Goal: Task Accomplishment & Management: Use online tool/utility

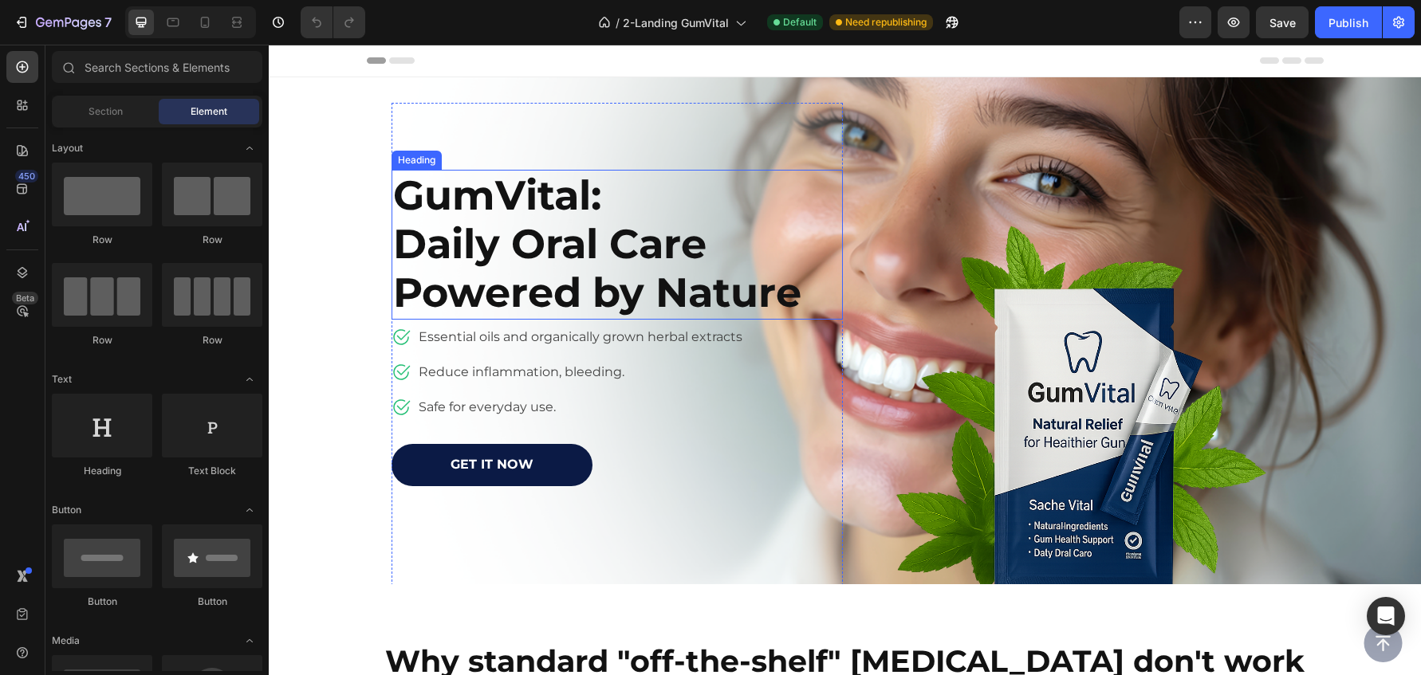
click at [506, 228] on h2 "GumVital: Daily Oral Care Powered by Nature" at bounding box center [599, 245] width 415 height 150
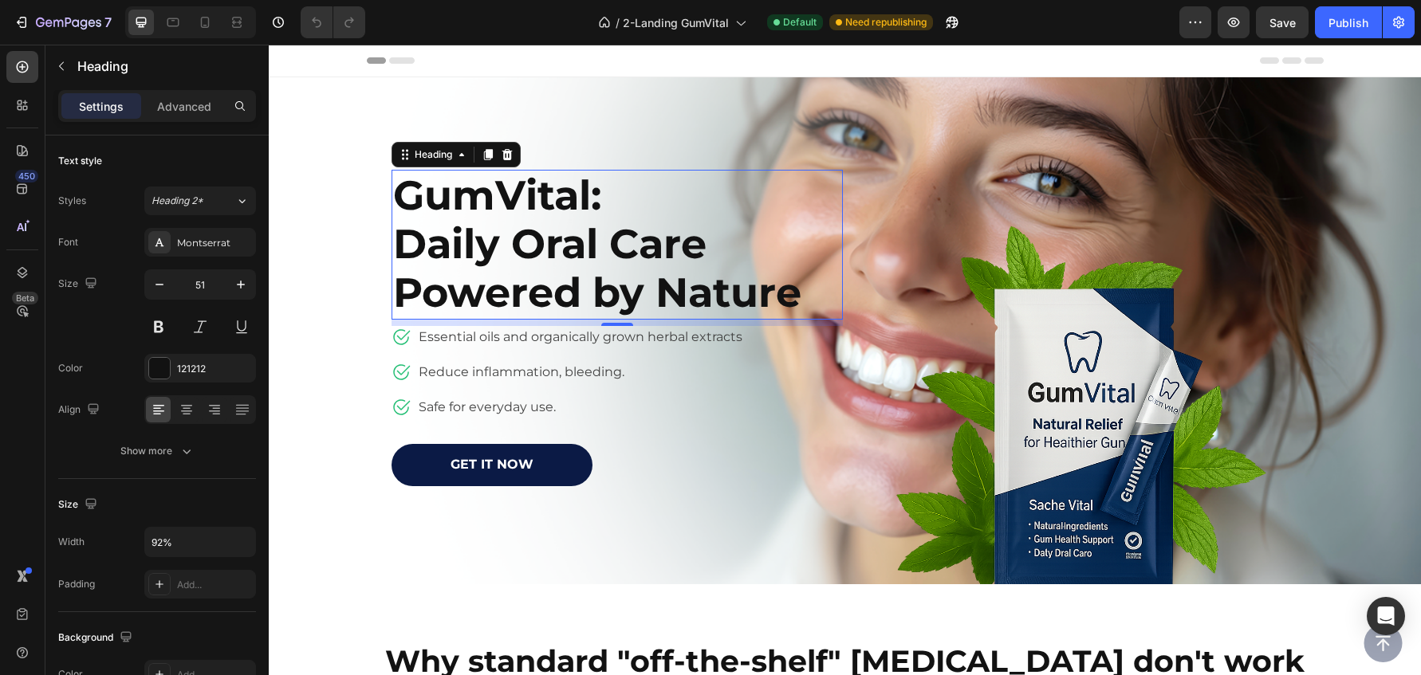
click at [475, 250] on h2 "GumVital: Daily Oral Care Powered by Nature" at bounding box center [599, 245] width 415 height 150
click at [475, 250] on p "GumVital: Daily Oral Care Powered by Nature" at bounding box center [598, 244] width 411 height 147
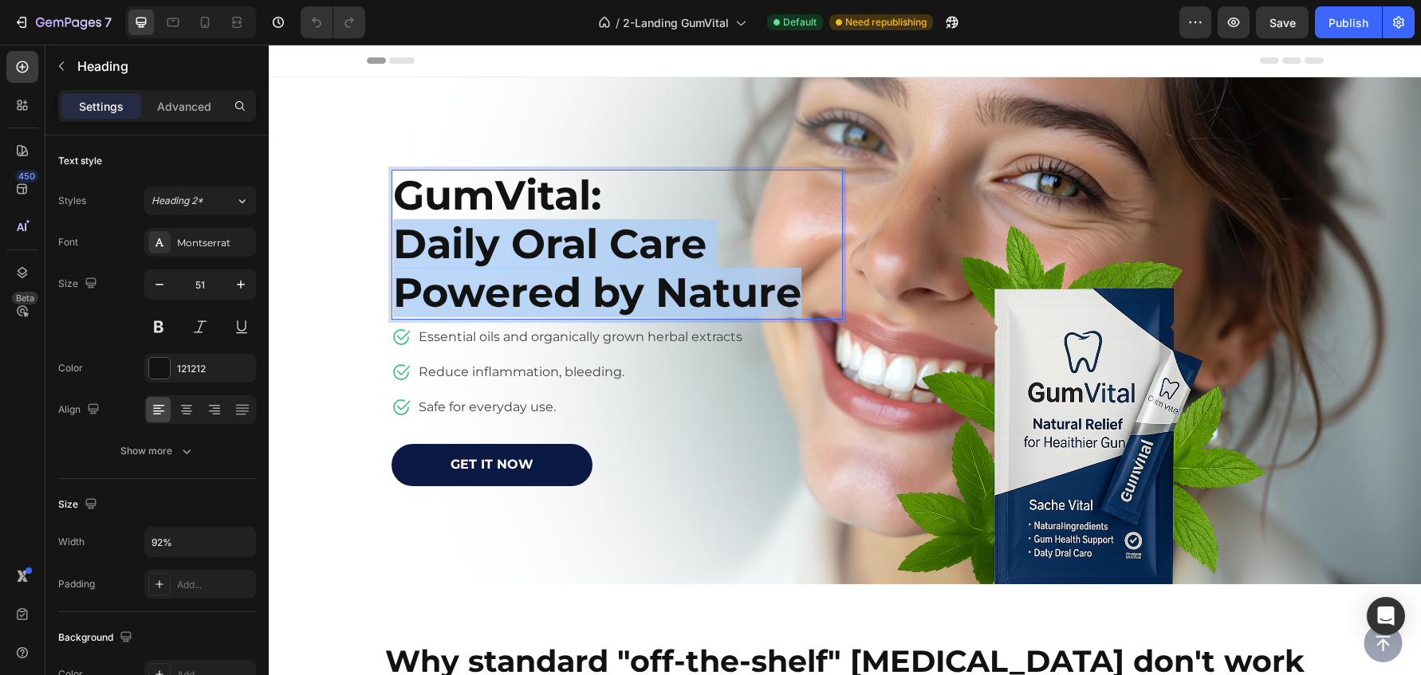
click at [475, 250] on p "GumVital: Daily Oral Care Powered by Nature" at bounding box center [598, 244] width 411 height 147
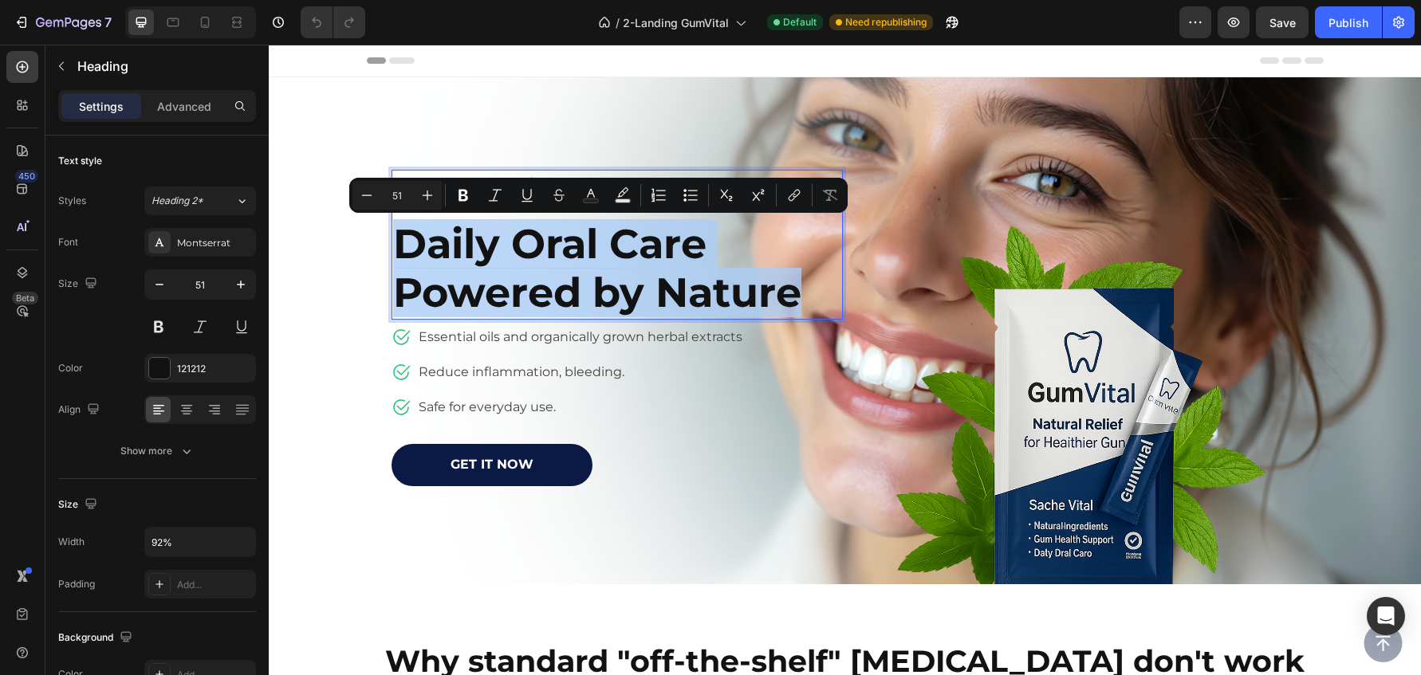
click at [526, 254] on p "GumVital: Daily Oral Care Powered by Nature" at bounding box center [598, 244] width 411 height 147
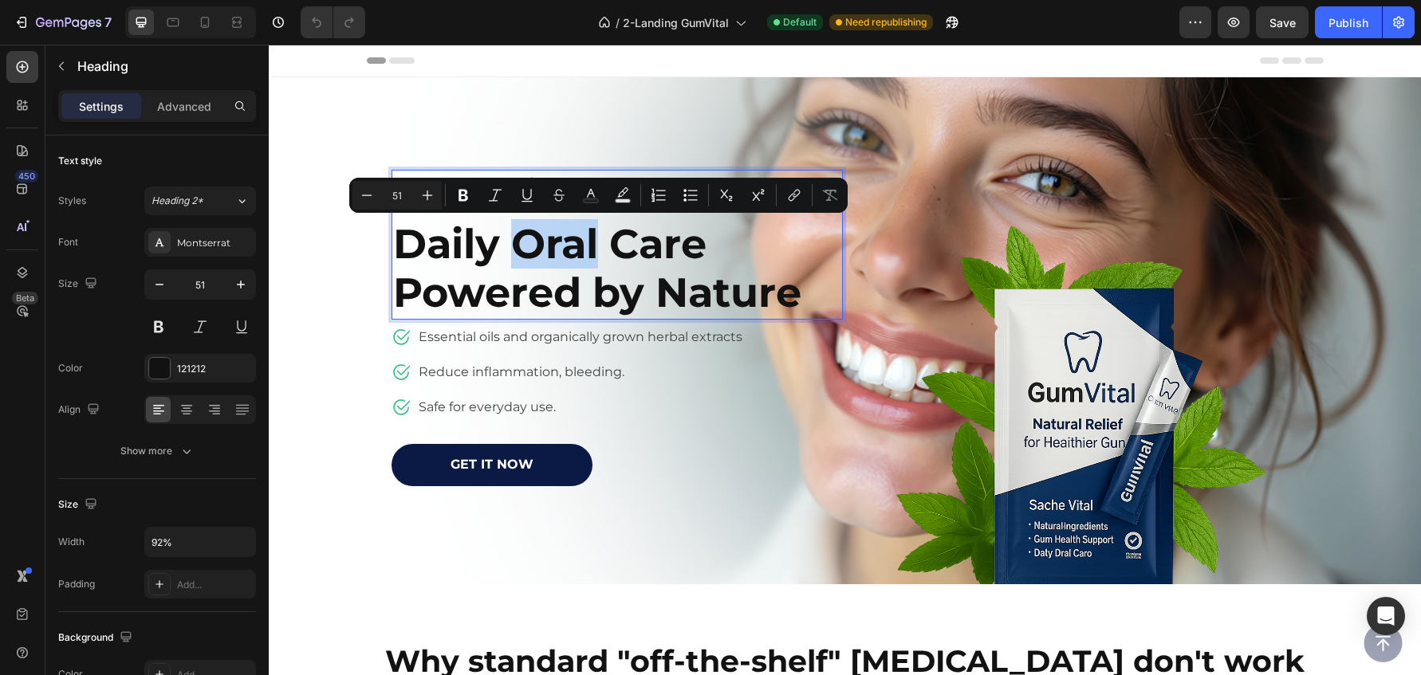
click at [526, 254] on p "GumVital: Daily Oral Care Powered by Nature" at bounding box center [598, 244] width 411 height 147
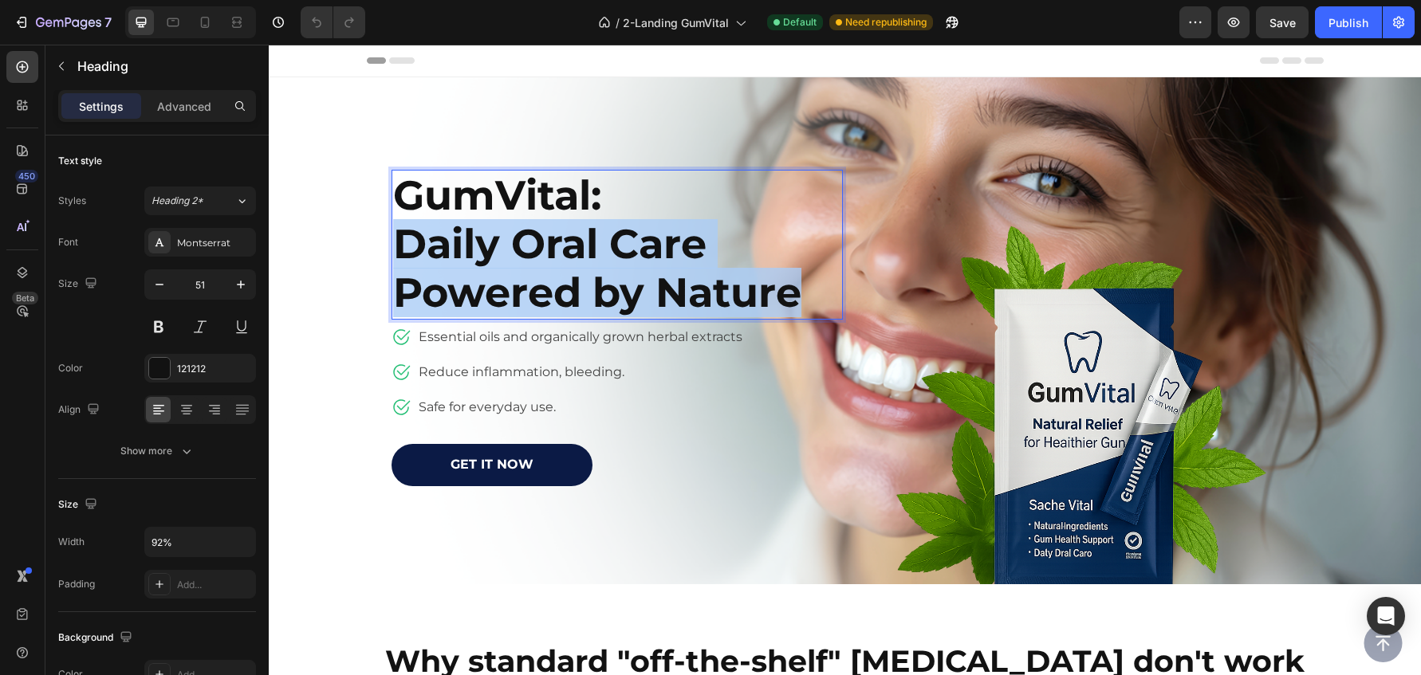
click at [526, 254] on p "GumVital: Daily Oral Care Powered by Nature" at bounding box center [598, 244] width 411 height 147
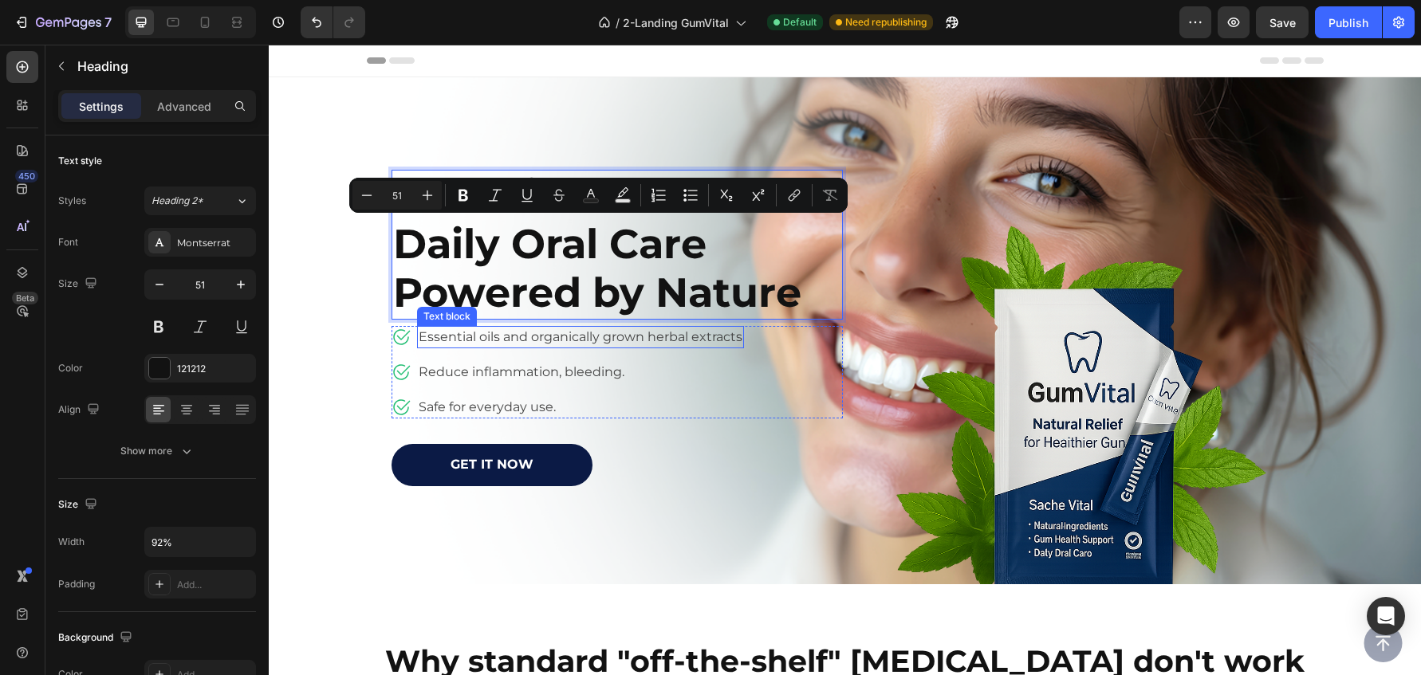
click at [511, 344] on p "Essential oils and organically grown herbal extracts" at bounding box center [581, 337] width 324 height 19
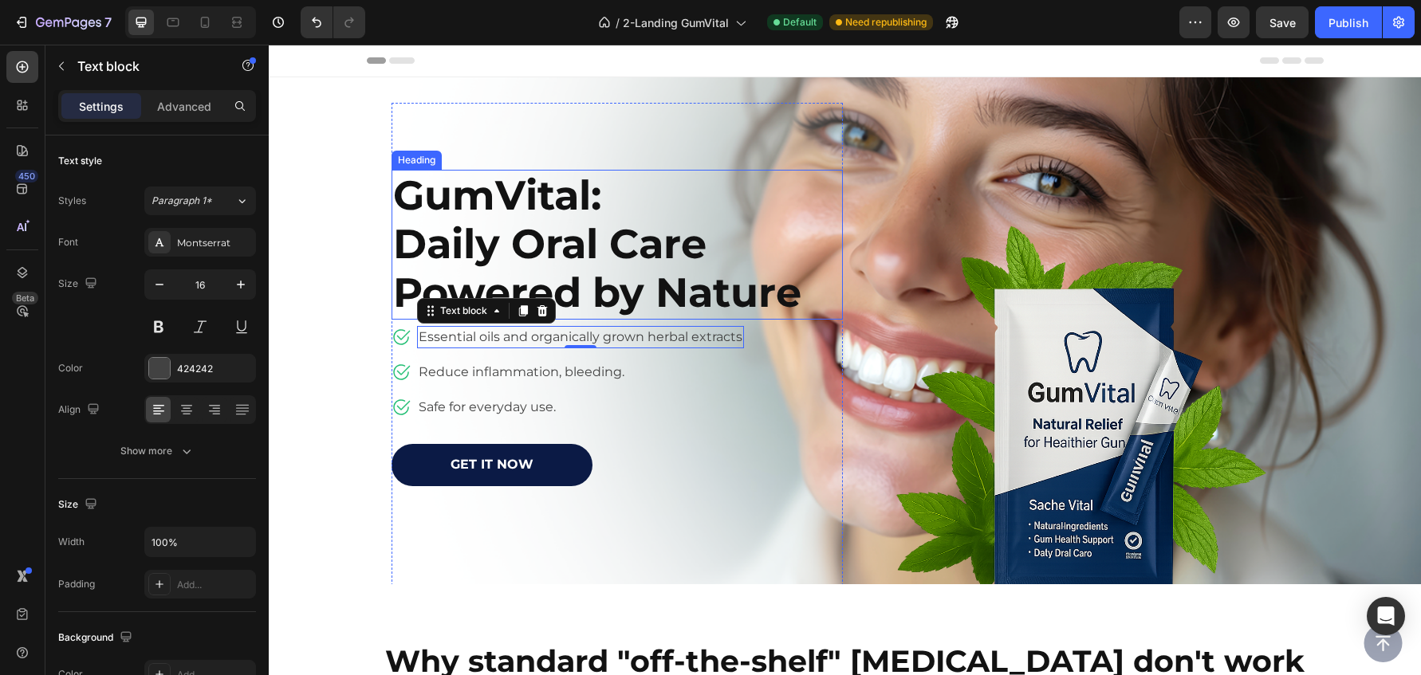
click at [445, 246] on p "GumVital: Daily Oral Care Powered by Nature" at bounding box center [598, 244] width 411 height 147
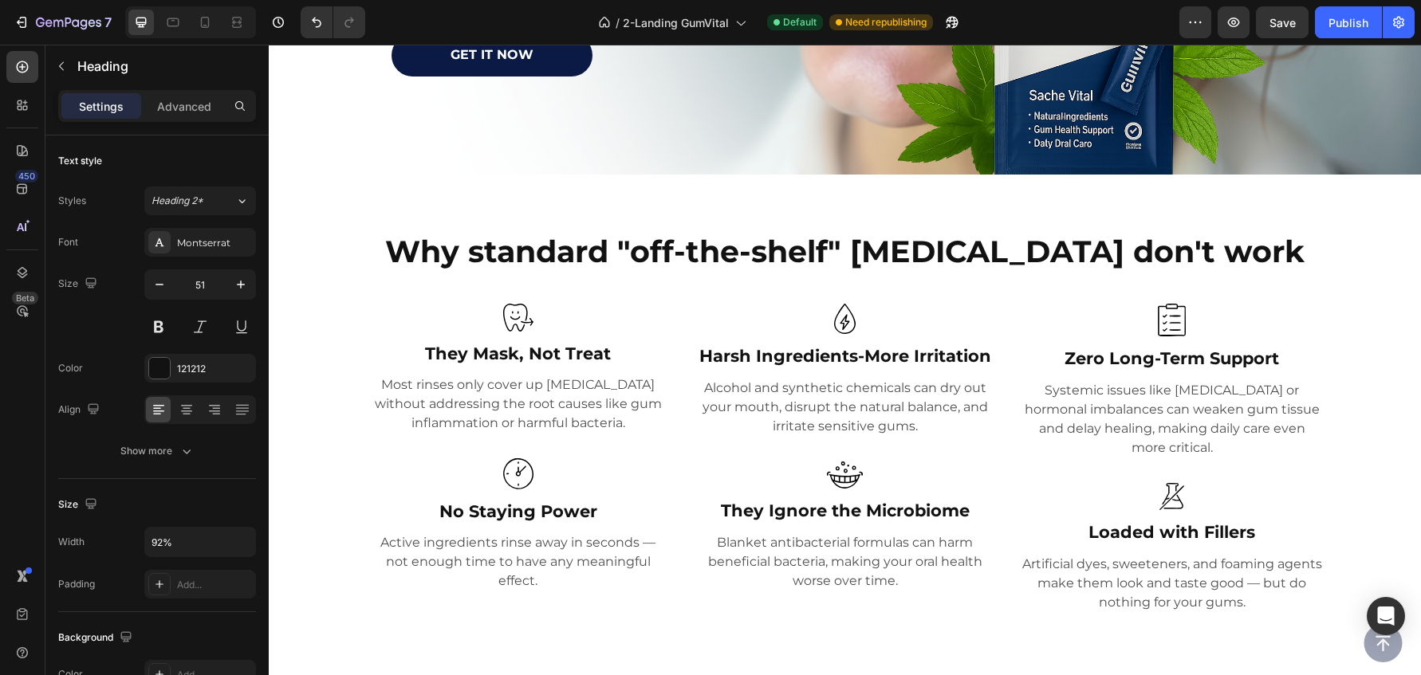
scroll to position [405, 0]
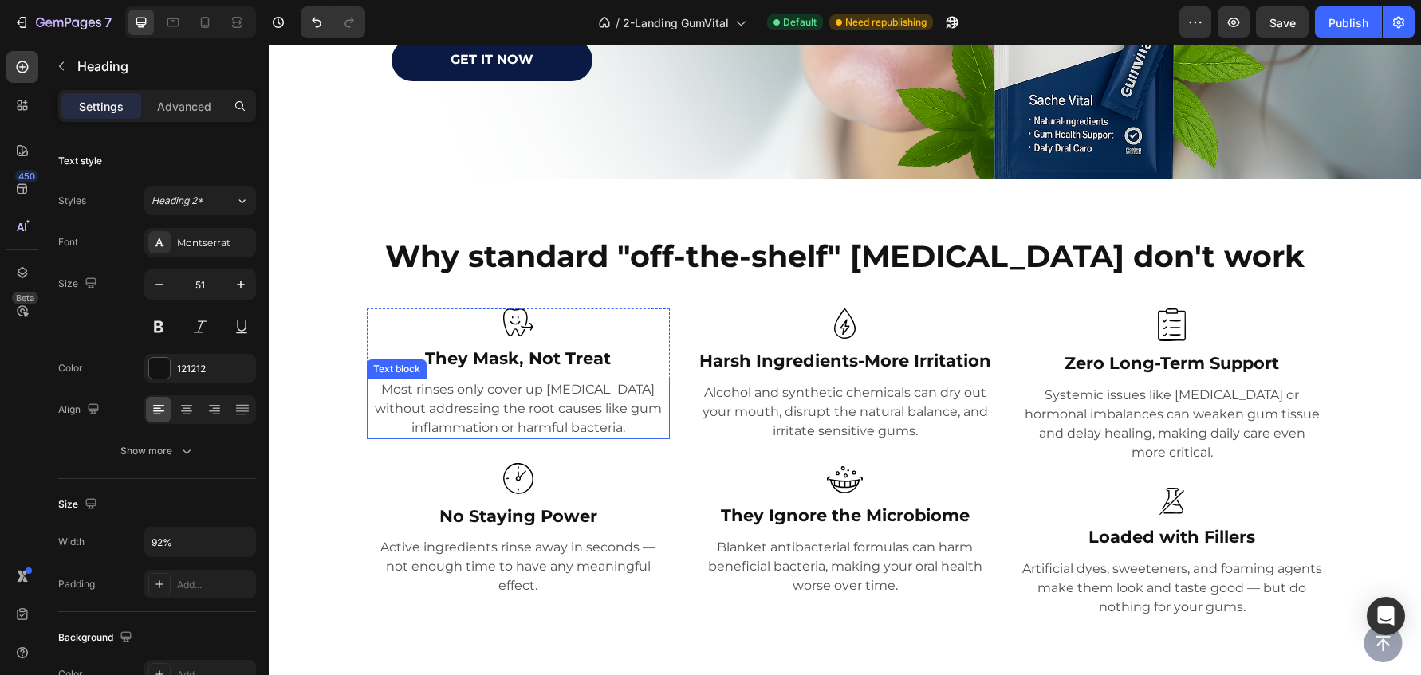
click at [530, 423] on p "Most rinses only cover up [MEDICAL_DATA] without addressing the root causes lik…" at bounding box center [518, 408] width 300 height 57
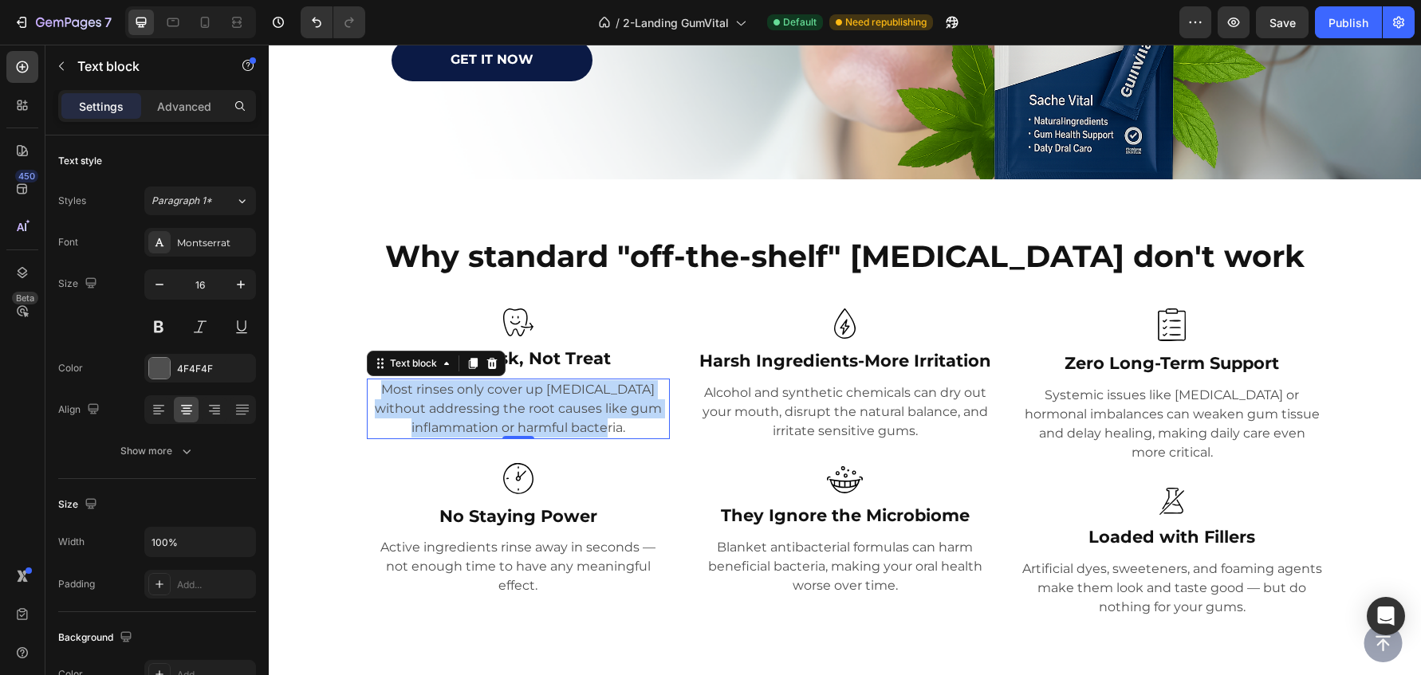
click at [530, 423] on p "Most rinses only cover up [MEDICAL_DATA] without addressing the root causes lik…" at bounding box center [518, 408] width 300 height 57
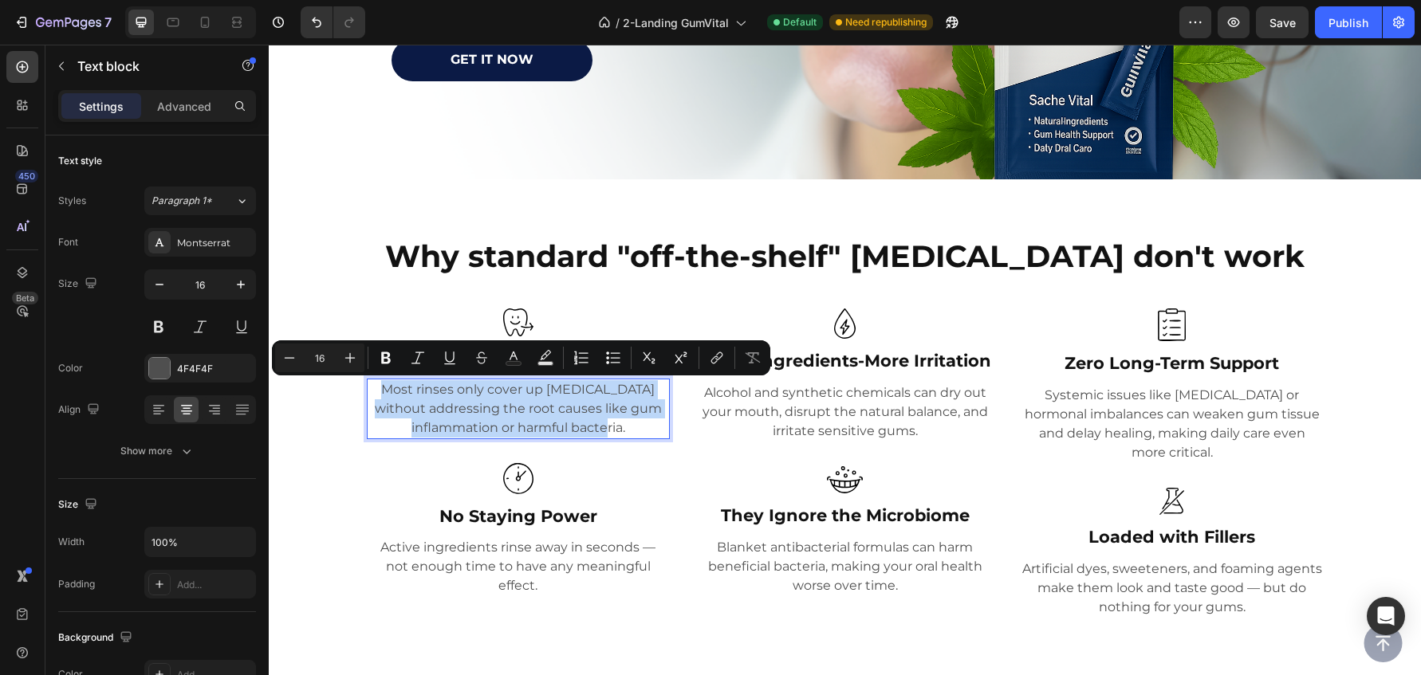
copy p "Most rinses only cover up [MEDICAL_DATA] without addressing the root causes lik…"
click at [648, 432] on p "Most rinses only cover up [MEDICAL_DATA] without addressing the root causes lik…" at bounding box center [518, 408] width 300 height 57
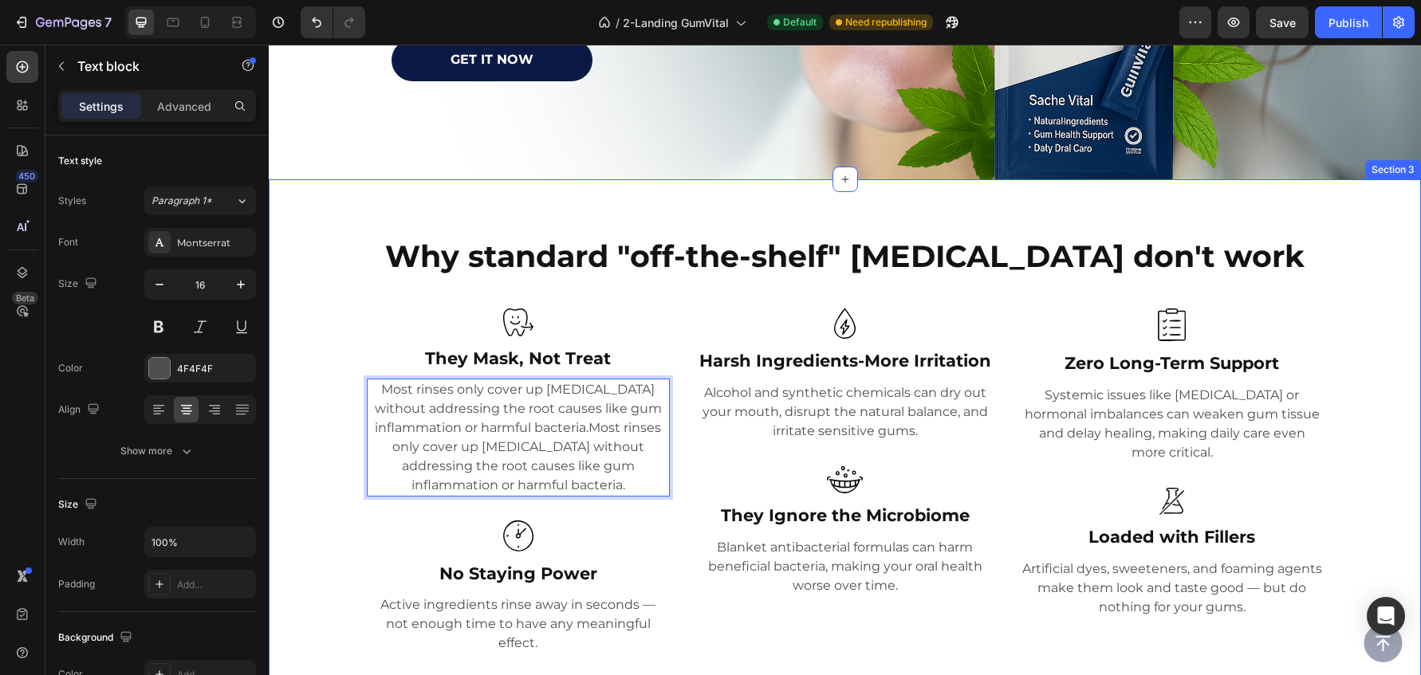
click at [321, 445] on div "Why standard "off-the-shelf" [MEDICAL_DATA] don't work Heading Image They Mask,…" at bounding box center [845, 446] width 1128 height 456
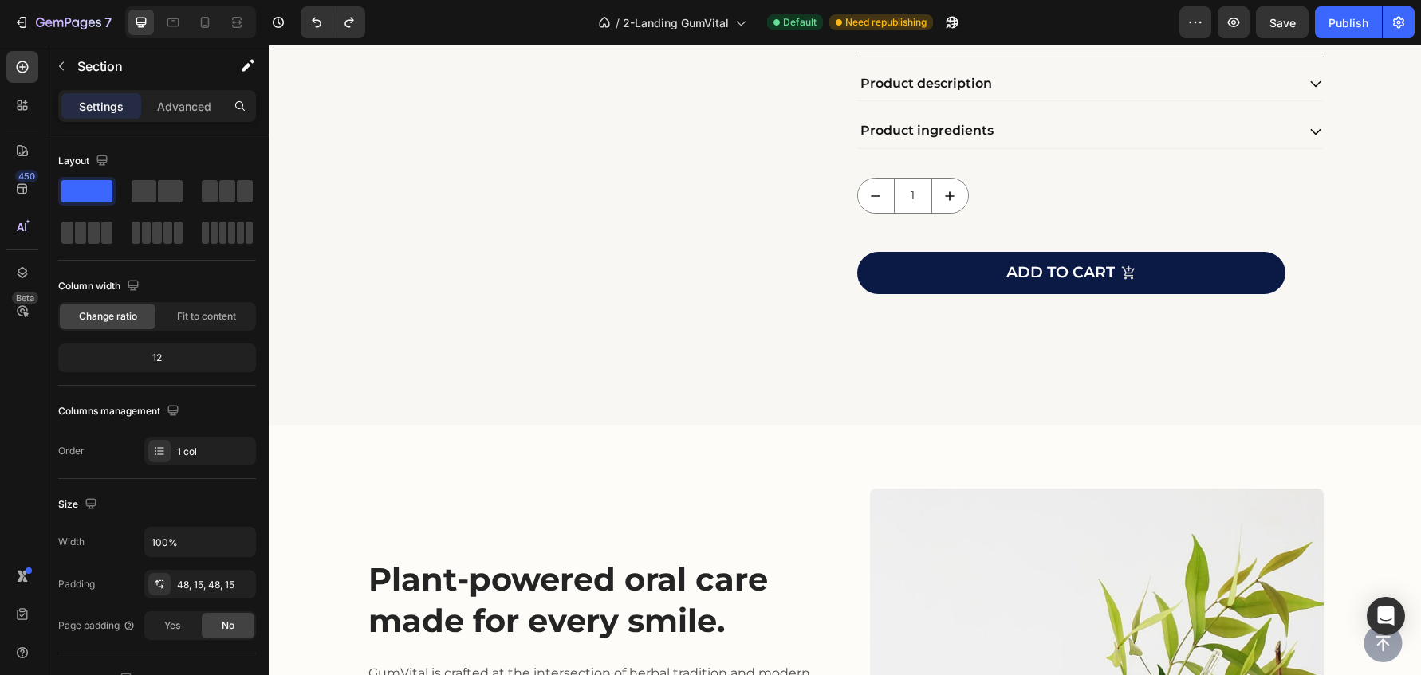
scroll to position [6251, 0]
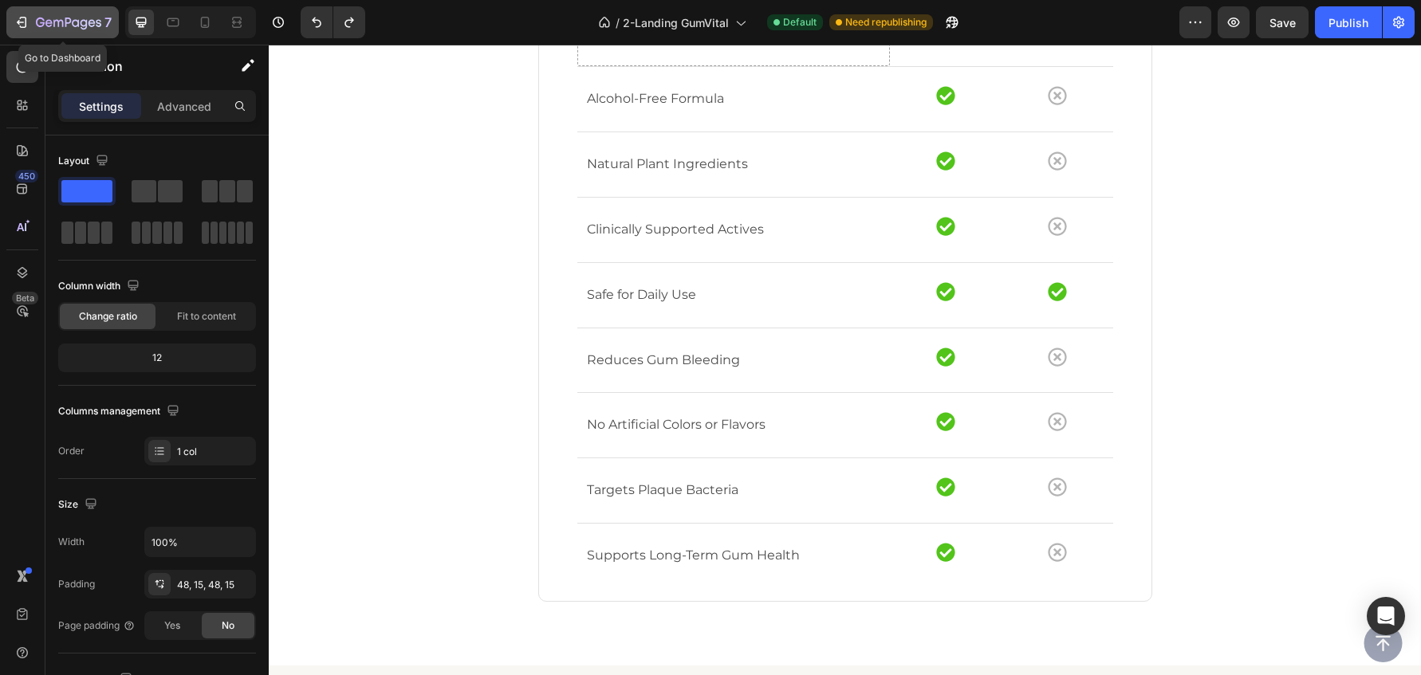
click at [45, 25] on icon "button" at bounding box center [68, 24] width 65 height 14
